Goal: Information Seeking & Learning: Learn about a topic

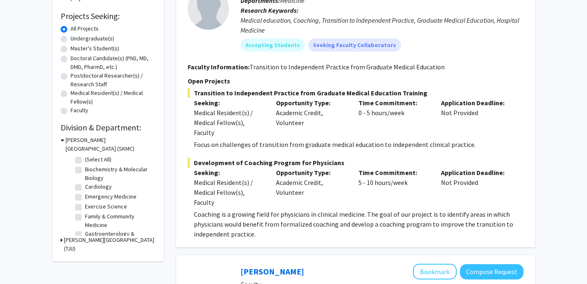
scroll to position [132, 0]
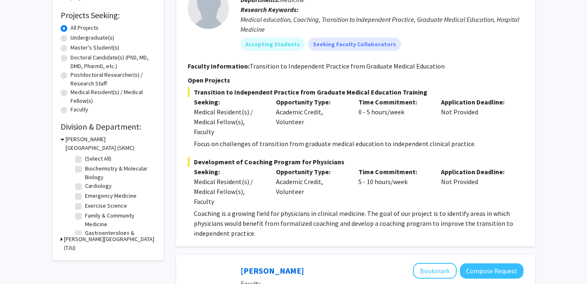
click at [61, 239] on icon at bounding box center [62, 239] width 2 height 9
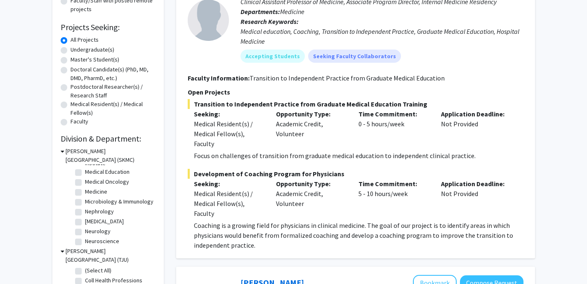
scroll to position [136, 0]
click at [78, 197] on fg-checkbox "Microbiology & Immunology Microbiology & Immunology" at bounding box center [114, 193] width 78 height 10
click at [85, 194] on label "Microbiology & Immunology" at bounding box center [119, 192] width 69 height 9
click at [85, 193] on input "Microbiology & Immunology" at bounding box center [87, 190] width 5 height 5
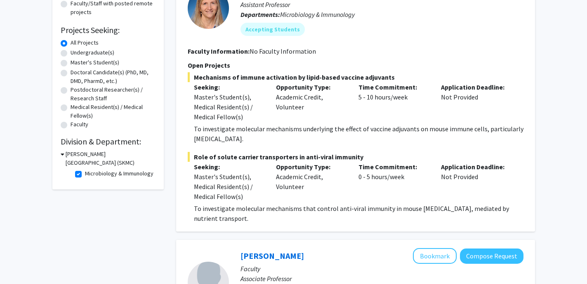
scroll to position [126, 0]
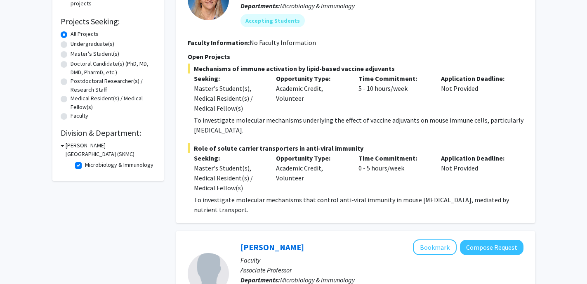
click at [66, 147] on h3 "[PERSON_NAME][GEOGRAPHIC_DATA] (SKMC)" at bounding box center [111, 149] width 90 height 17
click at [61, 144] on icon at bounding box center [62, 145] width 2 height 9
click at [85, 165] on label "Microbiology & Immunology" at bounding box center [119, 165] width 69 height 9
click at [85, 165] on input "Microbiology & Immunology" at bounding box center [87, 163] width 5 height 5
checkbox input "false"
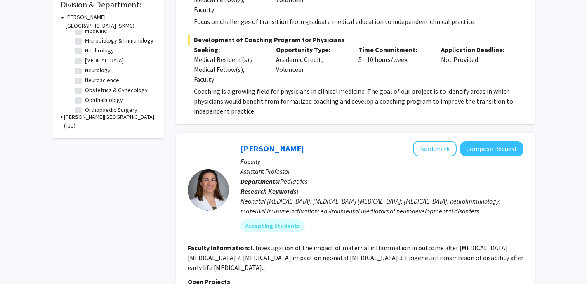
scroll to position [159, 0]
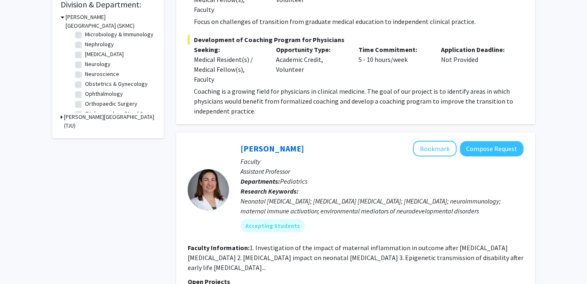
click at [85, 84] on label "Obstetrics & Gynecology" at bounding box center [116, 84] width 63 height 9
click at [85, 84] on input "Obstetrics & Gynecology" at bounding box center [87, 82] width 5 height 5
checkbox input "true"
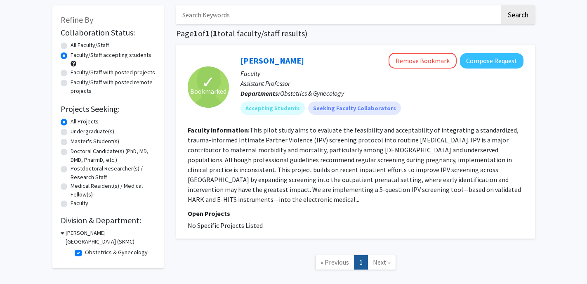
scroll to position [36, 0]
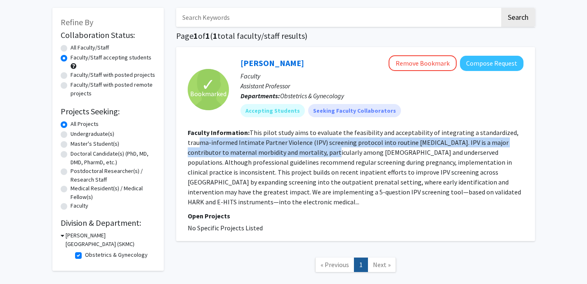
drag, startPoint x: 198, startPoint y: 141, endPoint x: 302, endPoint y: 151, distance: 104.5
click at [302, 151] on fg-read-more "This pilot study aims to evaluate the feasibility and acceptability of integrat…" at bounding box center [354, 167] width 333 height 78
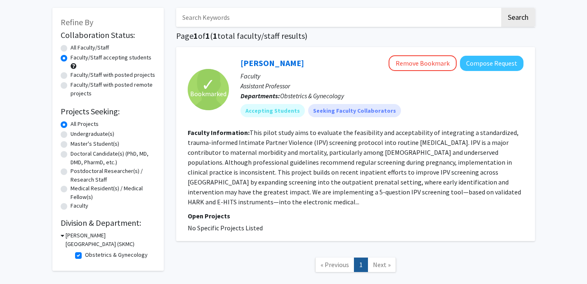
click at [314, 173] on fg-read-more "This pilot study aims to evaluate the feasibility and acceptability of integrat…" at bounding box center [354, 167] width 333 height 78
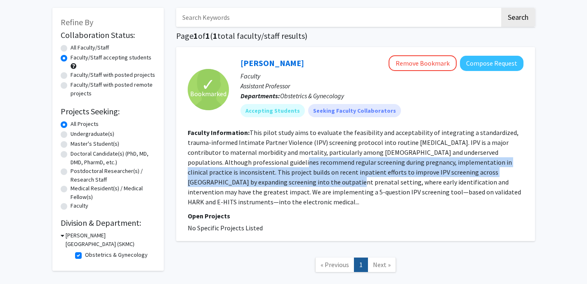
drag, startPoint x: 253, startPoint y: 166, endPoint x: 253, endPoint y: 177, distance: 11.1
click at [253, 177] on section "Faculty Information: This pilot study aims to evaluate the feasibility and acce…" at bounding box center [356, 167] width 336 height 79
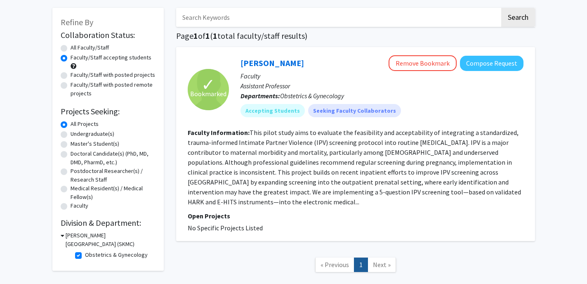
click at [257, 200] on section "Faculty Information: This pilot study aims to evaluate the feasibility and acce…" at bounding box center [356, 167] width 336 height 79
click at [213, 202] on fg-read-more "This pilot study aims to evaluate the feasibility and acceptability of integrat…" at bounding box center [354, 167] width 333 height 78
click at [207, 204] on fg-read-more "This pilot study aims to evaluate the feasibility and acceptability of integrat…" at bounding box center [354, 167] width 333 height 78
click at [197, 203] on fg-read-more "This pilot study aims to evaluate the feasibility and acceptability of integrat…" at bounding box center [354, 167] width 333 height 78
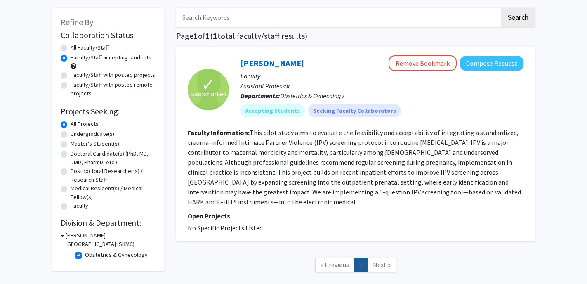
click at [219, 206] on section "Faculty Information: This pilot study aims to evaluate the feasibility and acce…" at bounding box center [356, 167] width 336 height 79
click at [253, 66] on link "[PERSON_NAME]" at bounding box center [273, 63] width 64 height 10
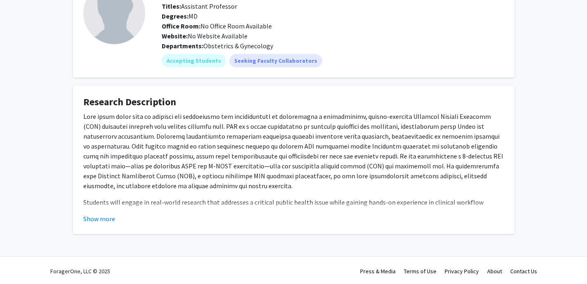
scroll to position [66, 0]
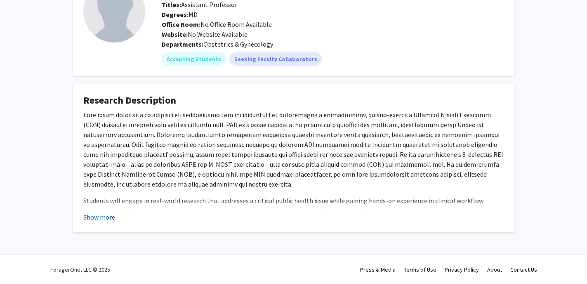
click at [99, 218] on button "Show more" at bounding box center [99, 217] width 32 height 10
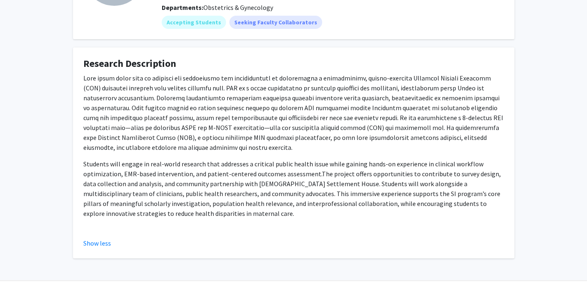
scroll to position [104, 0]
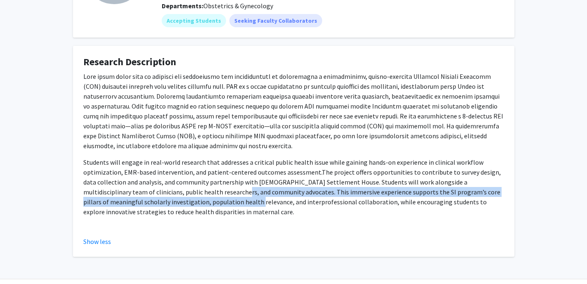
drag, startPoint x: 175, startPoint y: 189, endPoint x: 201, endPoint y: 201, distance: 28.6
click at [201, 201] on span "The project offers opportunities to contribute to survey design, data collectio…" at bounding box center [292, 192] width 418 height 48
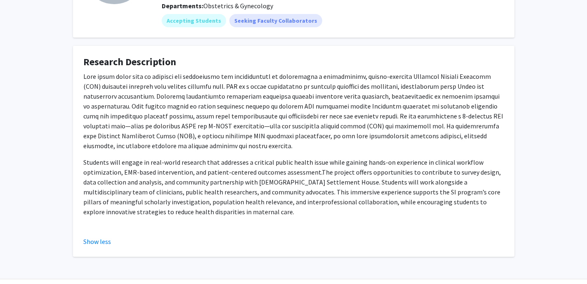
click at [206, 212] on p "Students will engage in real-world research that addresses a critical public he…" at bounding box center [293, 186] width 421 height 59
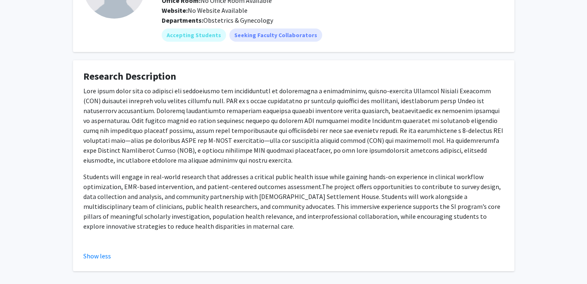
scroll to position [0, 0]
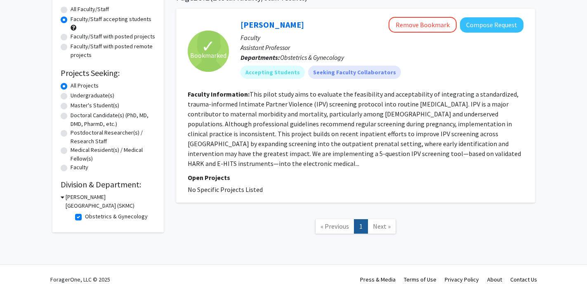
scroll to position [85, 0]
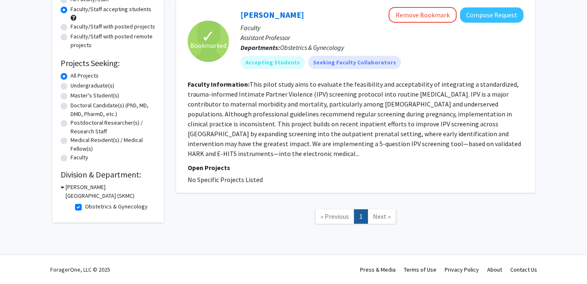
click at [85, 206] on label "Obstetrics & Gynecology" at bounding box center [116, 206] width 63 height 9
click at [85, 206] on input "Obstetrics & Gynecology" at bounding box center [87, 204] width 5 height 5
checkbox input "false"
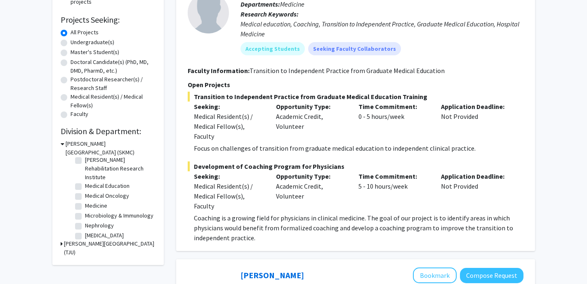
scroll to position [106, 0]
click at [85, 184] on label "Medical Education" at bounding box center [107, 184] width 45 height 9
click at [85, 184] on input "Medical Education" at bounding box center [87, 182] width 5 height 5
checkbox input "true"
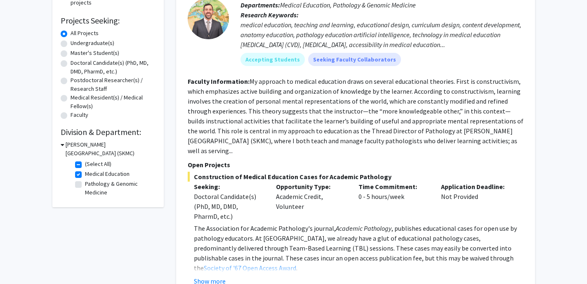
scroll to position [129, 0]
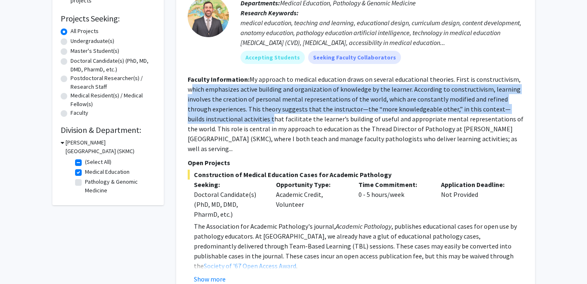
drag, startPoint x: 193, startPoint y: 93, endPoint x: 252, endPoint y: 118, distance: 64.0
click at [252, 118] on fg-read-more "My approach to medical education draws on several educational theories. First i…" at bounding box center [356, 114] width 336 height 78
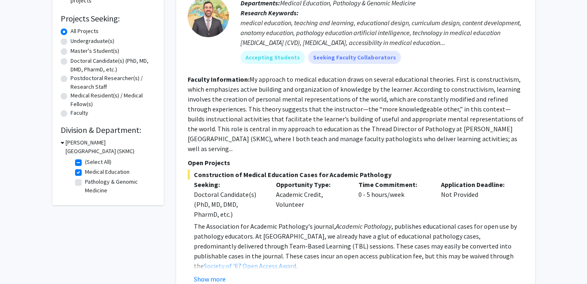
click at [287, 158] on section "Open Projects Construction of Medical Education Cases for Academic Pathology Se…" at bounding box center [356, 221] width 336 height 126
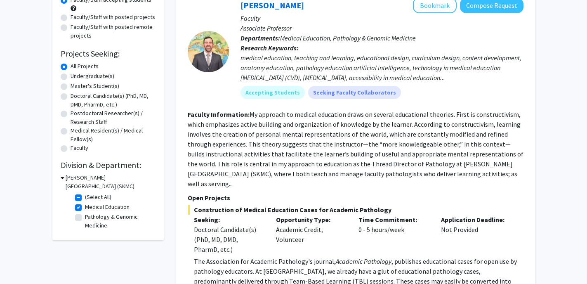
scroll to position [87, 0]
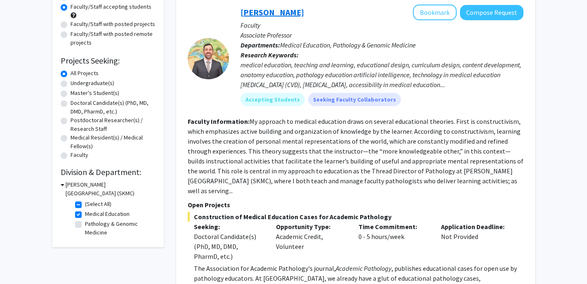
click at [284, 14] on link "[PERSON_NAME]" at bounding box center [273, 12] width 64 height 10
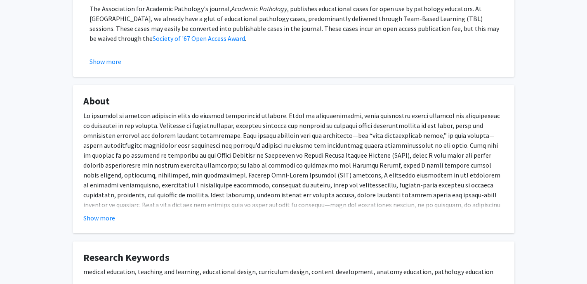
scroll to position [214, 0]
click at [107, 220] on button "Show more" at bounding box center [99, 218] width 32 height 10
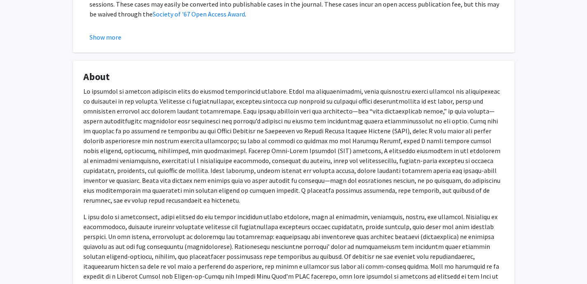
scroll to position [239, 0]
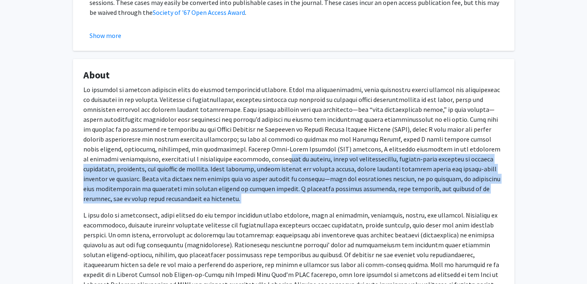
drag, startPoint x: 166, startPoint y: 159, endPoint x: 209, endPoint y: 198, distance: 57.8
click at [209, 198] on div "Finally, my work as an educator is inspired by critical theory, which emphasize…" at bounding box center [293, 245] width 421 height 320
click at [162, 187] on p at bounding box center [293, 144] width 421 height 119
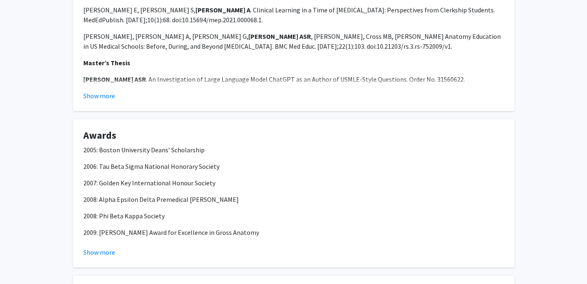
scroll to position [819, 0]
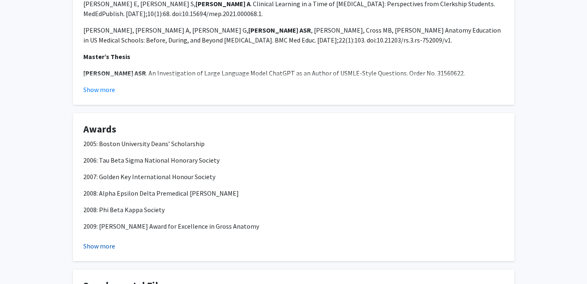
click at [101, 241] on button "Show more" at bounding box center [99, 246] width 32 height 10
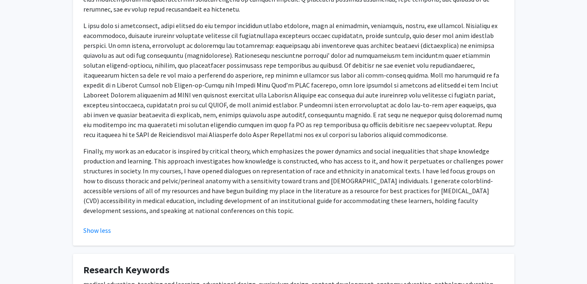
scroll to position [430, 0]
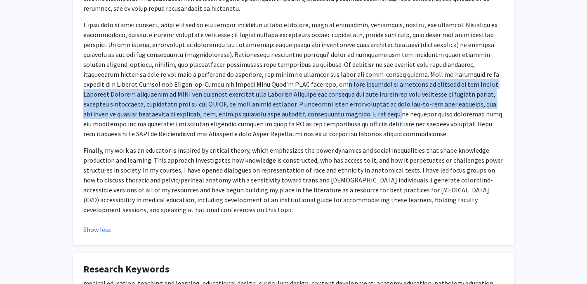
drag, startPoint x: 213, startPoint y: 72, endPoint x: 232, endPoint y: 99, distance: 32.6
click at [232, 99] on p at bounding box center [293, 79] width 421 height 119
click at [145, 86] on p at bounding box center [293, 79] width 421 height 119
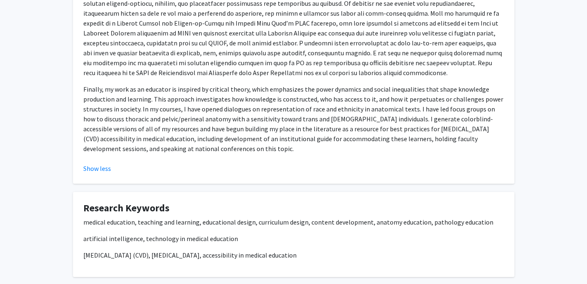
scroll to position [494, 0]
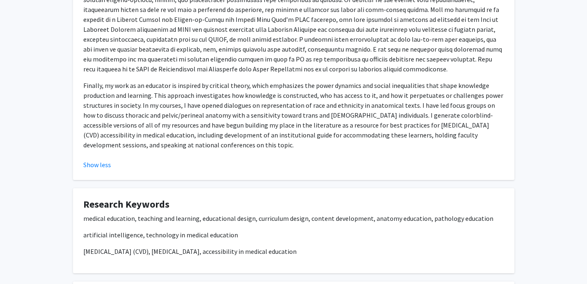
drag, startPoint x: 413, startPoint y: 94, endPoint x: 416, endPoint y: 134, distance: 39.7
click at [416, 134] on p "Finally, my work as an educator is inspired by critical theory, which emphasize…" at bounding box center [293, 114] width 421 height 69
click at [249, 132] on p "Finally, my work as an educator is inspired by critical theory, which emphasize…" at bounding box center [293, 114] width 421 height 69
click at [104, 160] on button "Show less" at bounding box center [97, 165] width 28 height 10
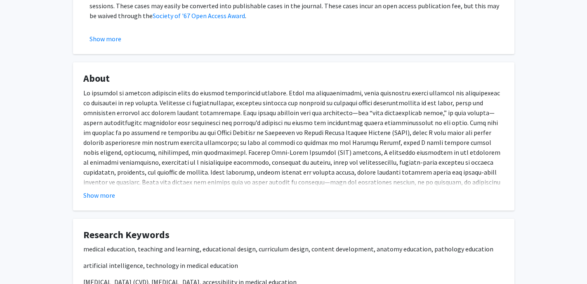
scroll to position [0, 0]
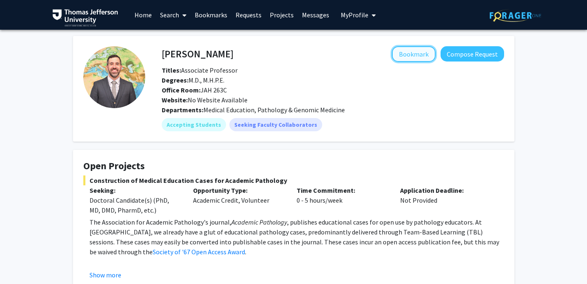
click at [407, 53] on button "Bookmark" at bounding box center [414, 54] width 44 height 16
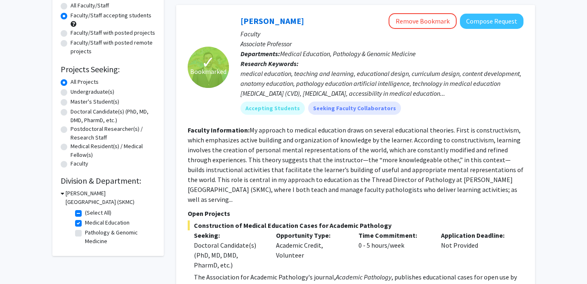
scroll to position [100, 0]
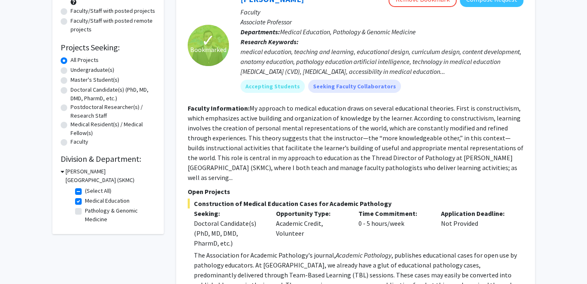
click at [85, 201] on label "Medical Education" at bounding box center [107, 200] width 45 height 9
click at [85, 201] on input "Medical Education" at bounding box center [87, 198] width 5 height 5
checkbox input "false"
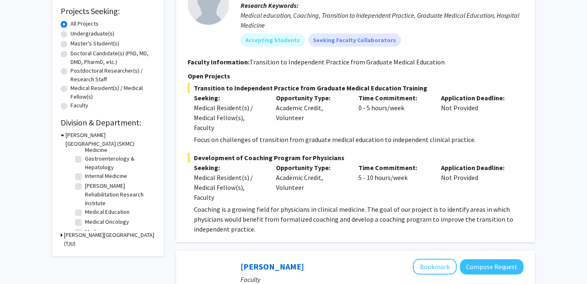
scroll to position [79, 0]
click at [85, 200] on label "Medical Education" at bounding box center [107, 202] width 45 height 9
click at [85, 200] on input "Medical Education" at bounding box center [87, 200] width 5 height 5
checkbox input "true"
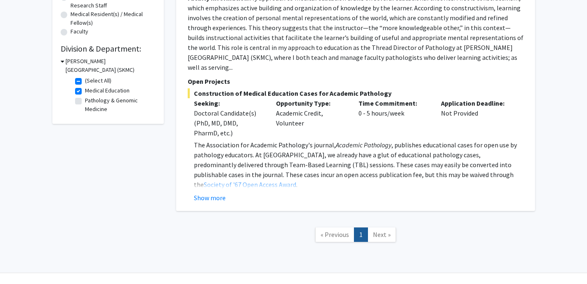
scroll to position [219, 0]
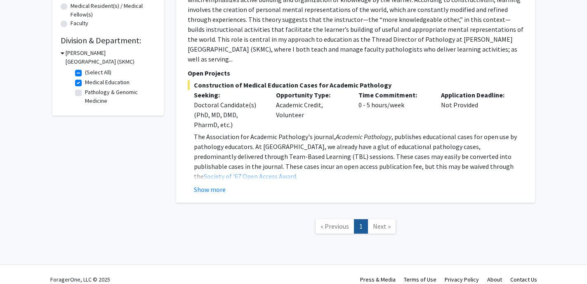
click at [379, 222] on span "Next »" at bounding box center [382, 226] width 18 height 8
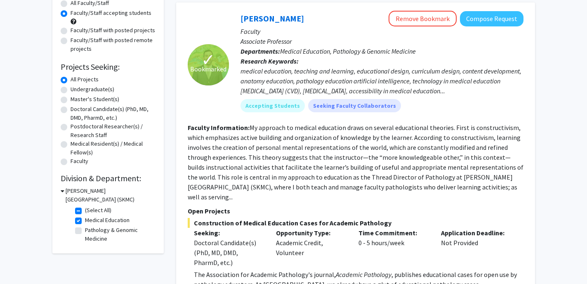
scroll to position [0, 0]
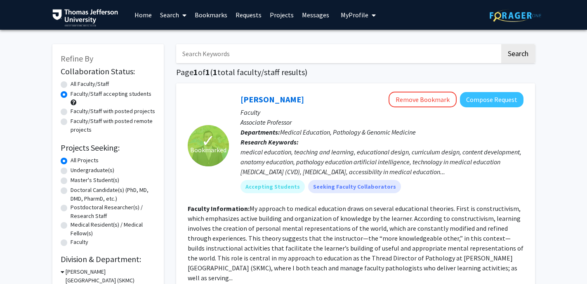
checkbox input "false"
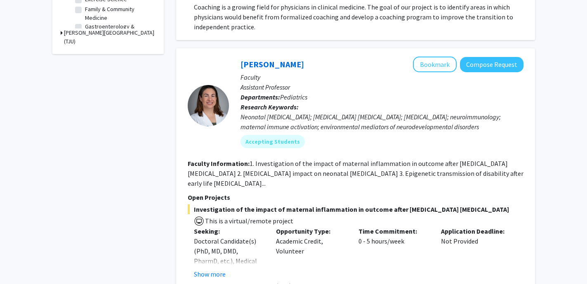
scroll to position [338, 0]
click at [440, 70] on button "Bookmark" at bounding box center [435, 65] width 44 height 16
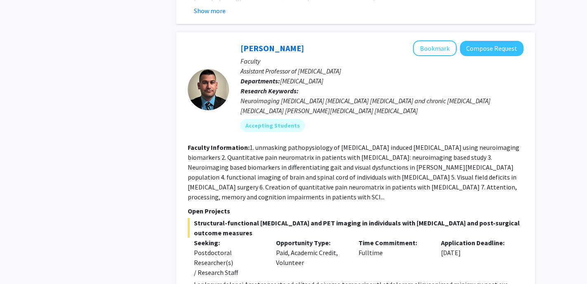
scroll to position [5573, 0]
